Goal: Information Seeking & Learning: Check status

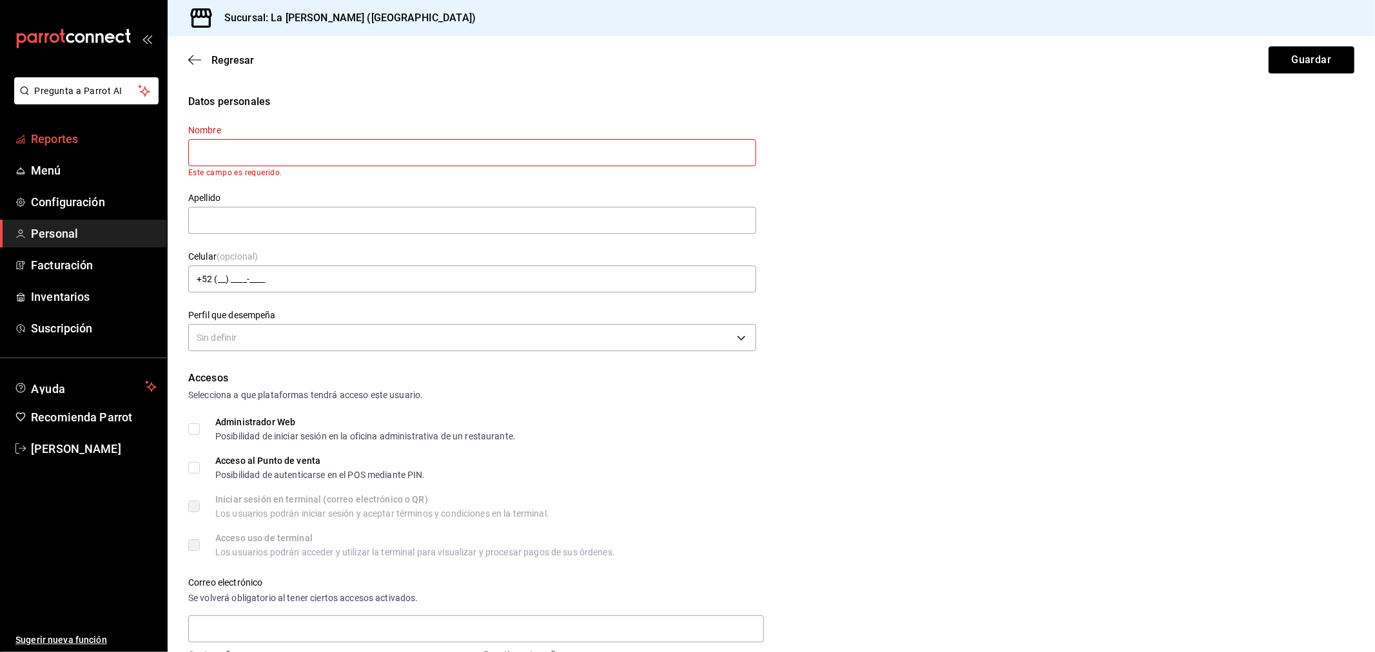
click at [59, 137] on span "Reportes" at bounding box center [94, 138] width 126 height 17
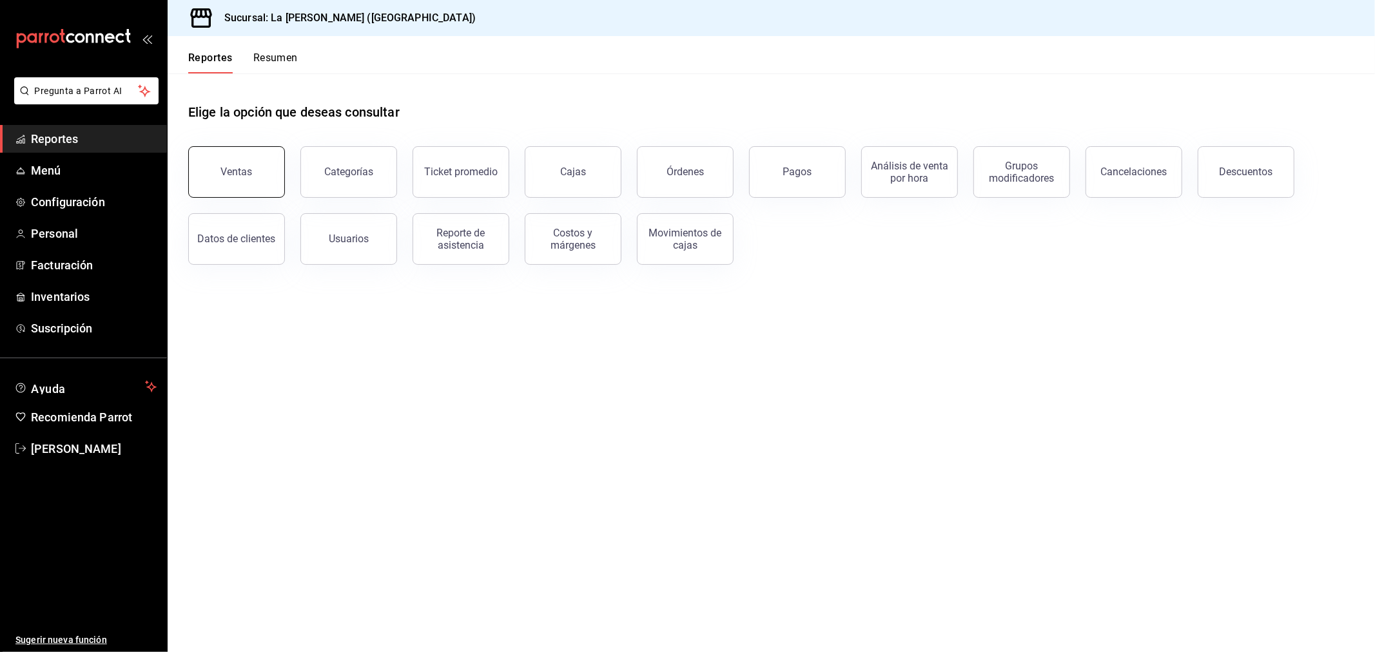
click at [227, 176] on div "Ventas" at bounding box center [237, 172] width 32 height 12
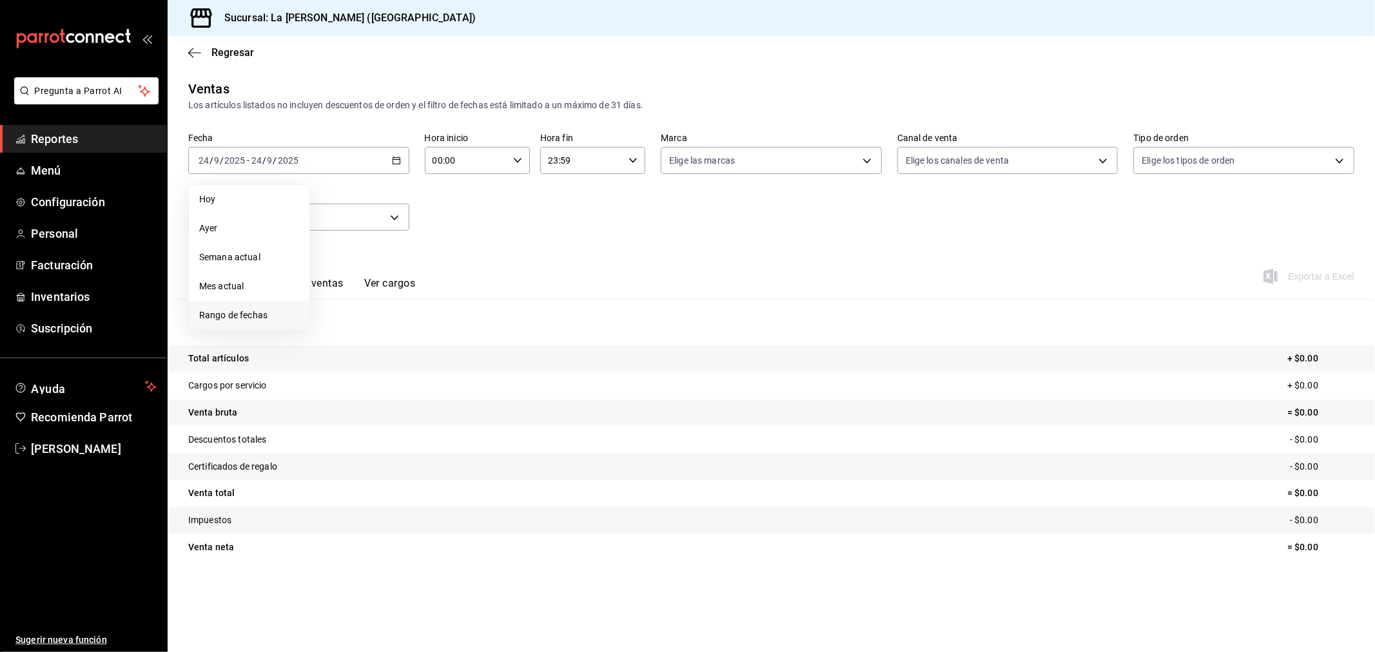
click at [240, 313] on span "Rango de fechas" at bounding box center [249, 316] width 100 height 14
click at [356, 336] on button "23" at bounding box center [359, 331] width 23 height 23
click at [388, 330] on button "24" at bounding box center [382, 331] width 23 height 23
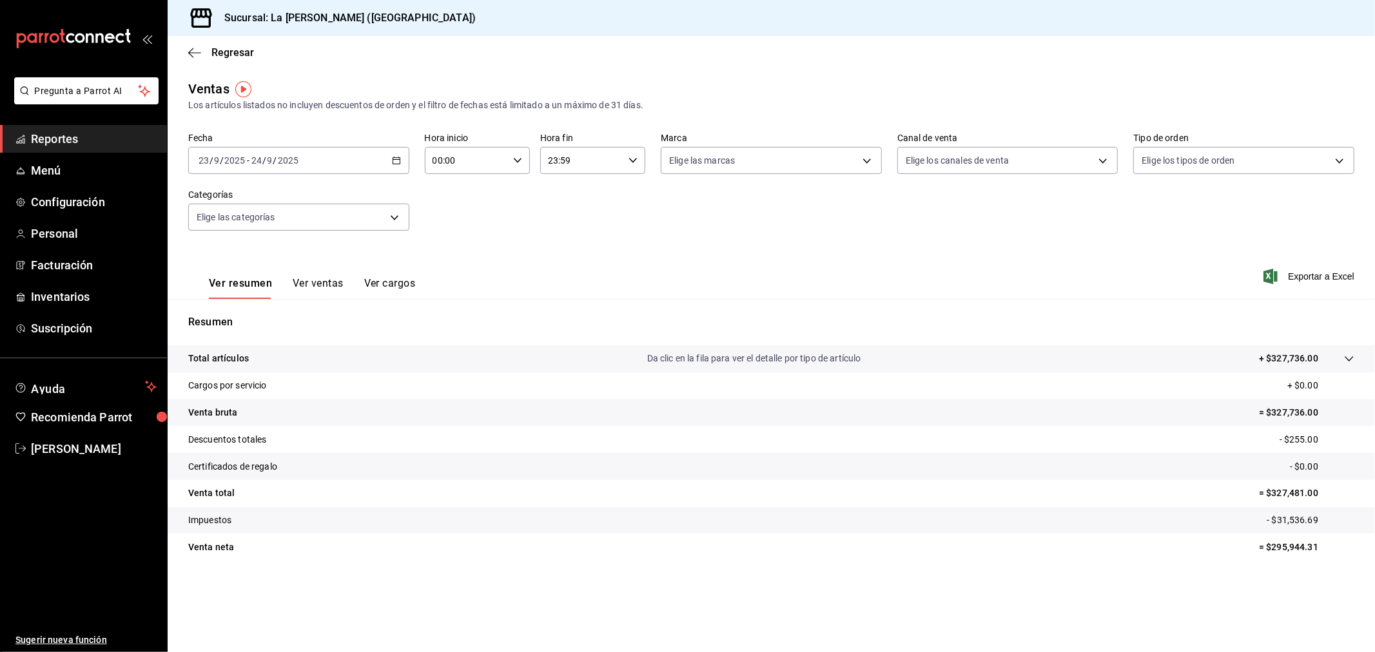
click at [487, 166] on input "00:00" at bounding box center [466, 161] width 83 height 26
click at [449, 219] on button "10" at bounding box center [451, 217] width 48 height 26
type input "10:00"
click at [591, 156] on div at bounding box center [687, 326] width 1375 height 652
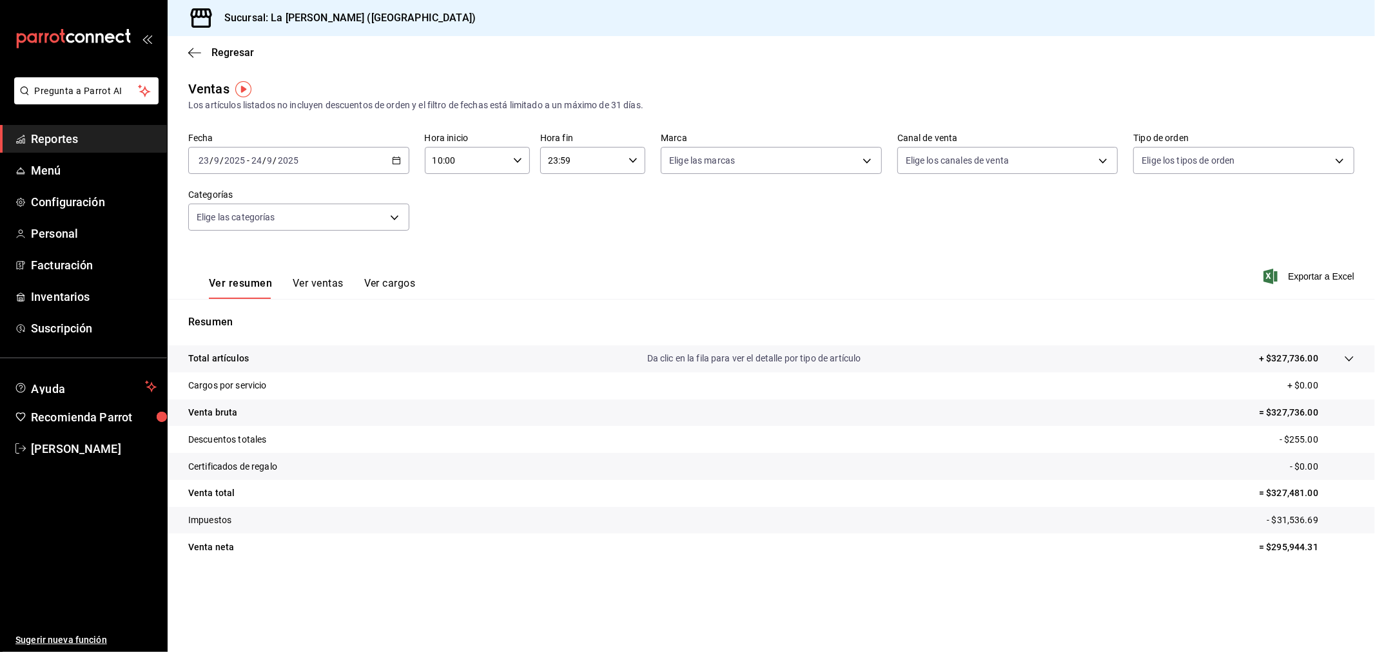
click at [604, 164] on input "23:59" at bounding box center [581, 161] width 83 height 26
click at [568, 184] on span "04" at bounding box center [566, 187] width 32 height 10
type input "04:59"
click at [764, 240] on div at bounding box center [687, 326] width 1375 height 652
